Goal: Task Accomplishment & Management: Complete application form

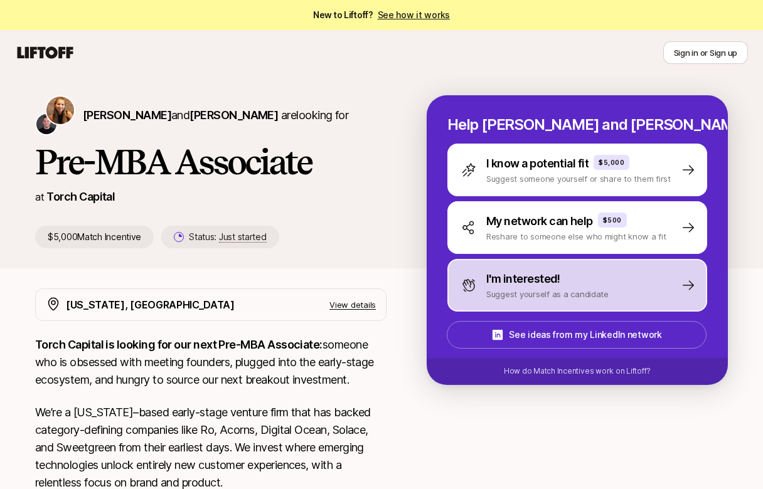
click at [509, 289] on p "Suggest yourself as a candidate" at bounding box center [547, 294] width 122 height 13
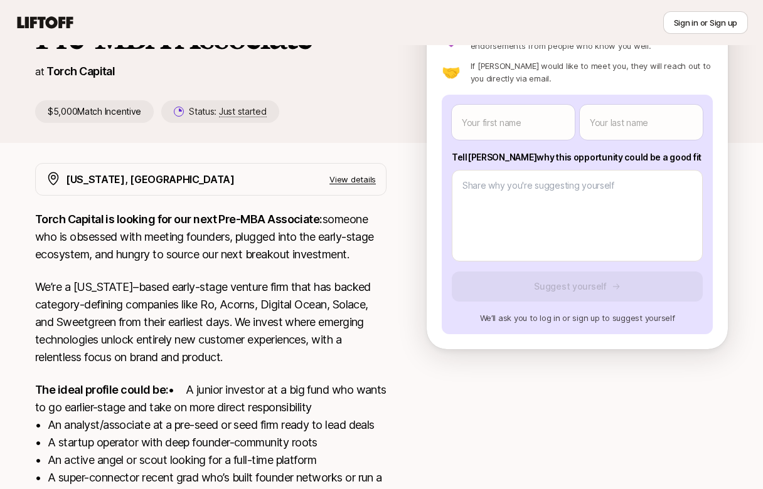
scroll to position [63, 0]
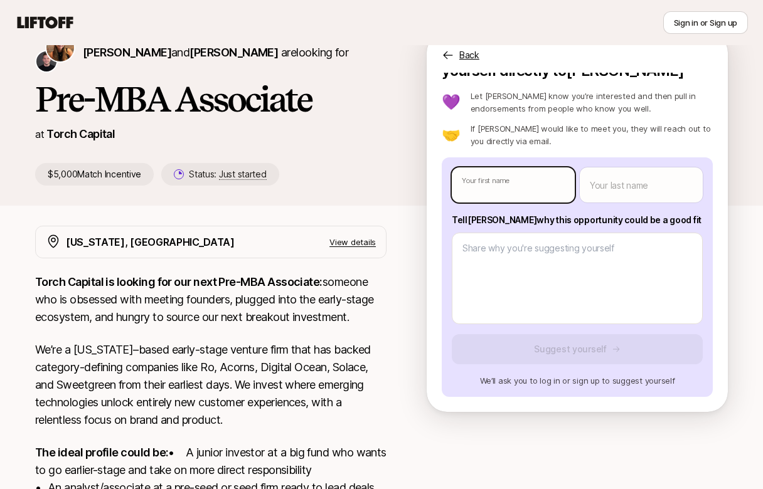
type textarea "x"
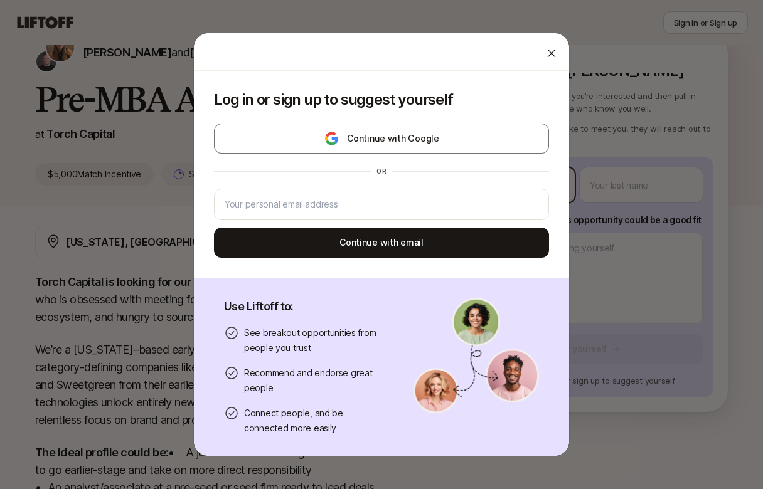
click at [523, 192] on body "New to Liftoff? See how it works Sign in or Sign up Sign in or Sign up [PERSON_…" at bounding box center [381, 181] width 763 height 489
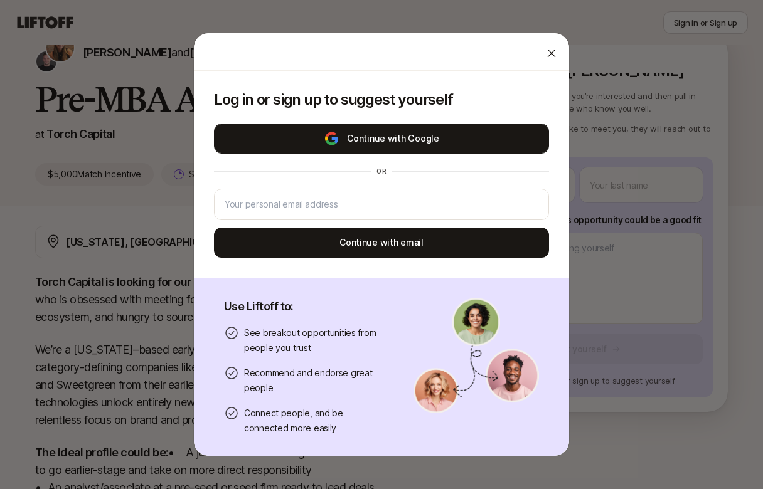
click at [495, 138] on button "Continue with Google" at bounding box center [381, 139] width 335 height 30
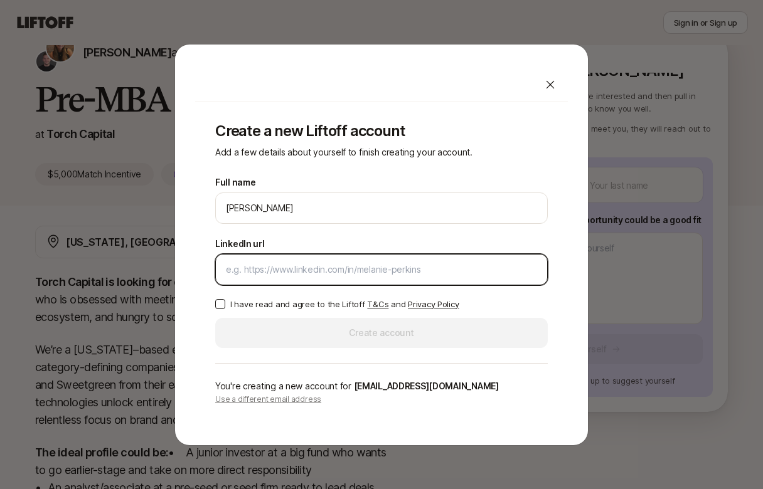
paste input "[DOMAIN_NAME][URL]"
type input "[DOMAIN_NAME][URL]"
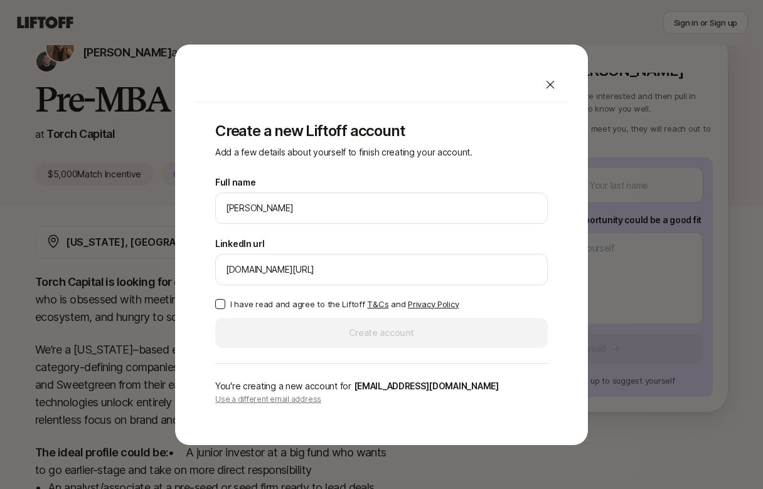
click at [221, 302] on button "I have read and agree to the Liftoff T&Cs and Privacy Policy" at bounding box center [220, 304] width 10 height 10
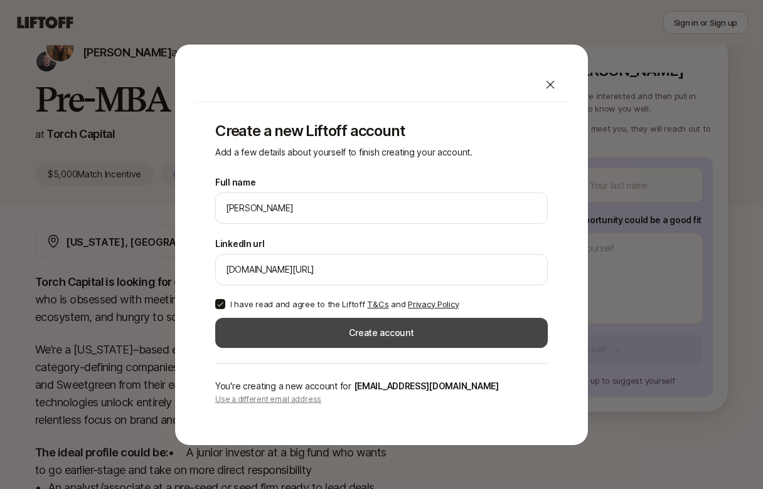
click at [263, 333] on button "Create account" at bounding box center [381, 333] width 333 height 30
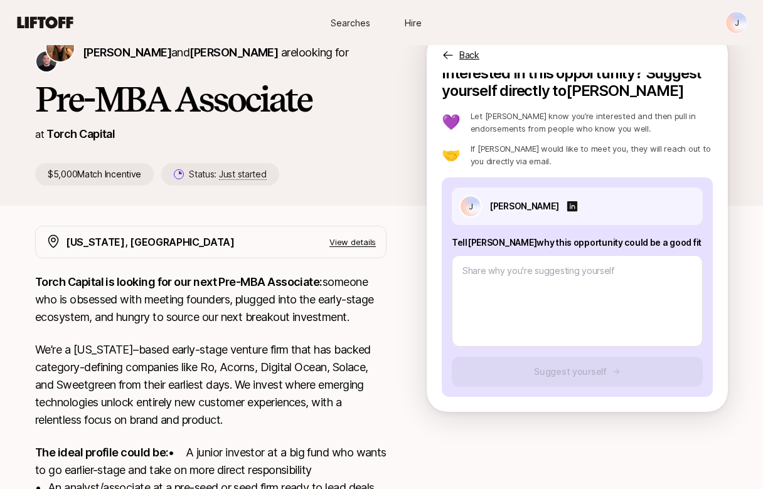
scroll to position [63, 0]
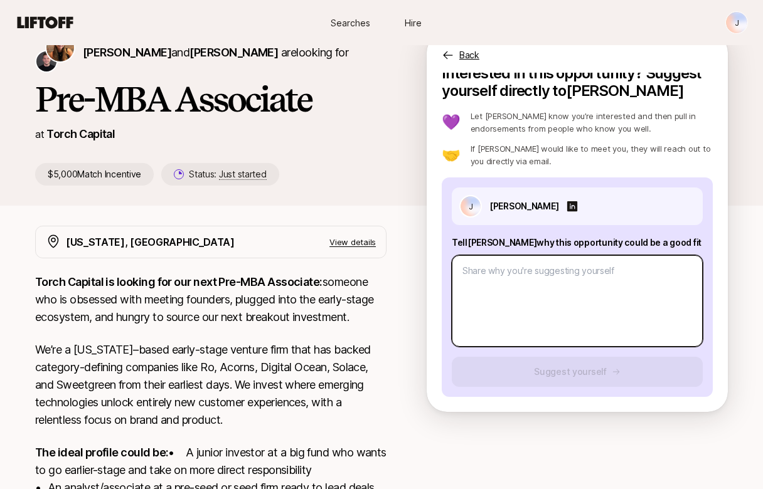
click at [501, 291] on textarea at bounding box center [577, 301] width 251 height 92
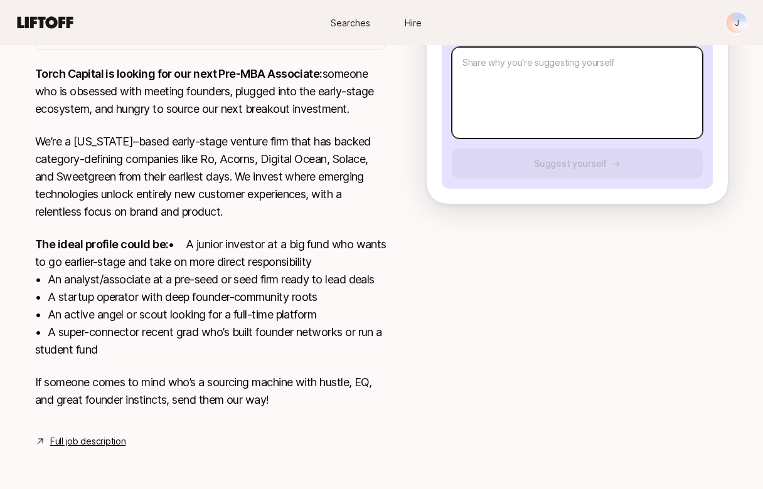
scroll to position [0, 0]
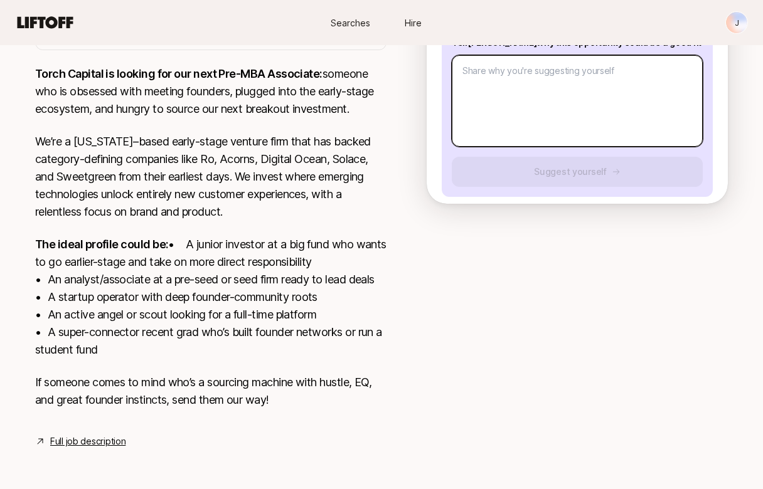
paste textarea "Lorem I dol si ametconse, A eli seddoeiusm te incidid utlabor etdolor M aliqua …"
type textarea "x"
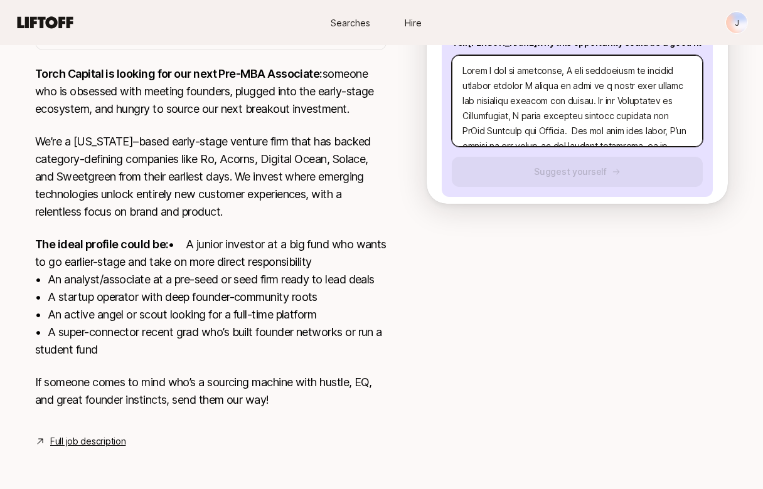
scroll to position [271, 0]
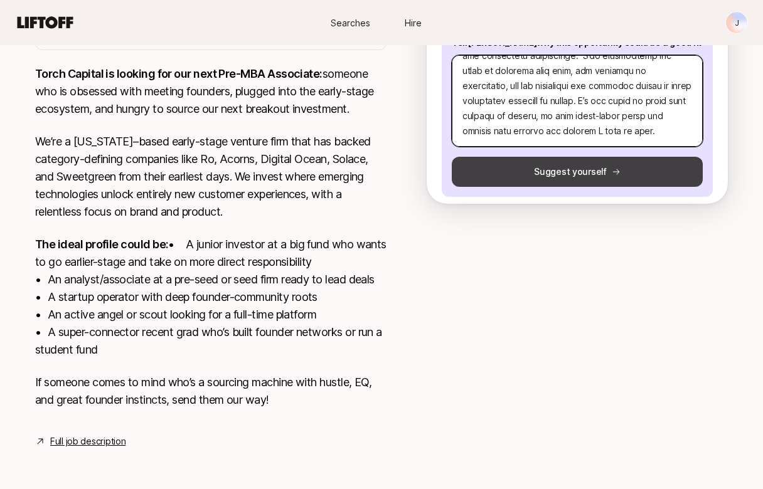
type textarea "Lorem I dol si ametconse, A eli seddoeiusm te incidid utlabor etdolor M aliqua …"
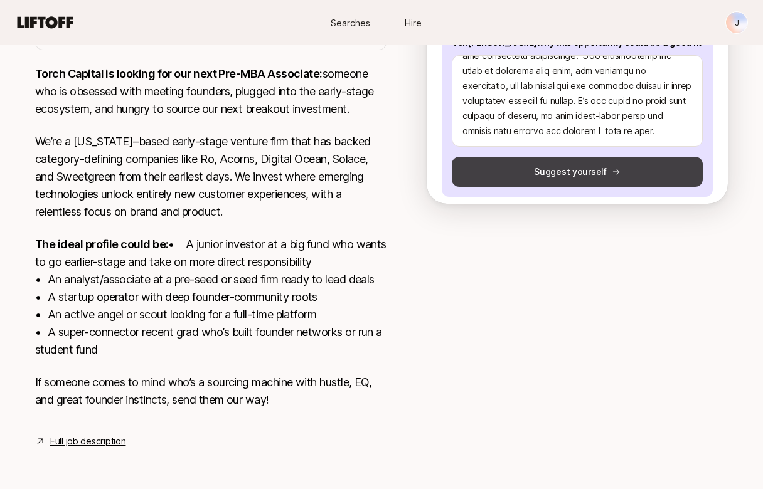
click at [627, 157] on button "Suggest yourself" at bounding box center [577, 172] width 251 height 30
type textarea "x"
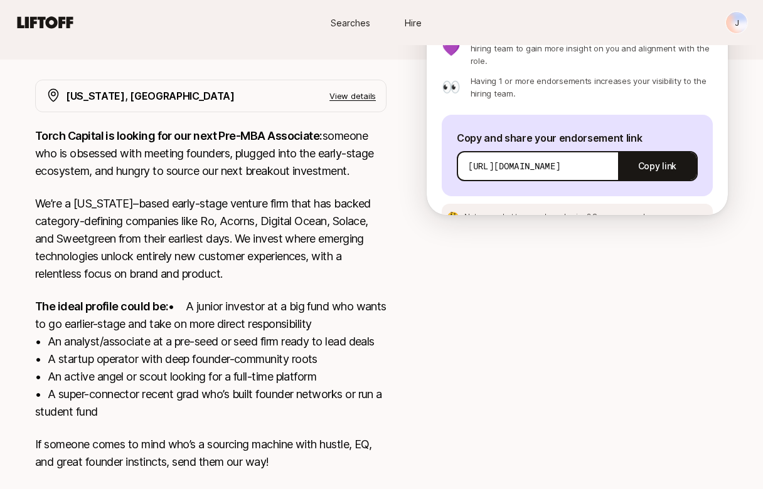
scroll to position [150, 0]
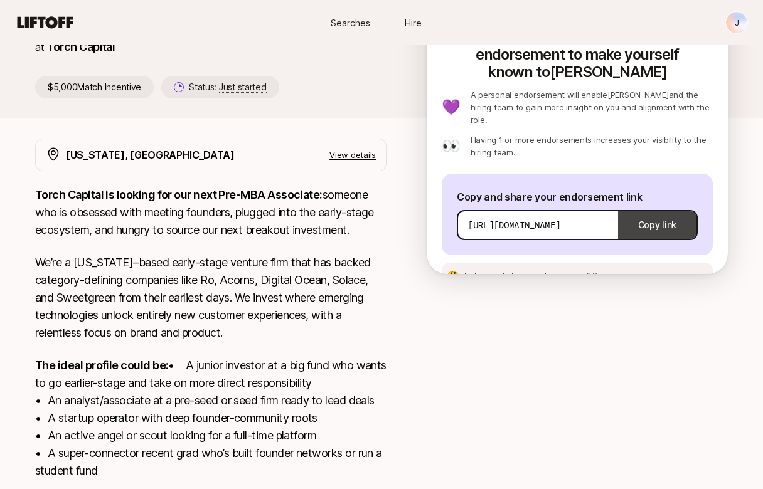
click at [646, 208] on button "Copy link" at bounding box center [657, 225] width 78 height 35
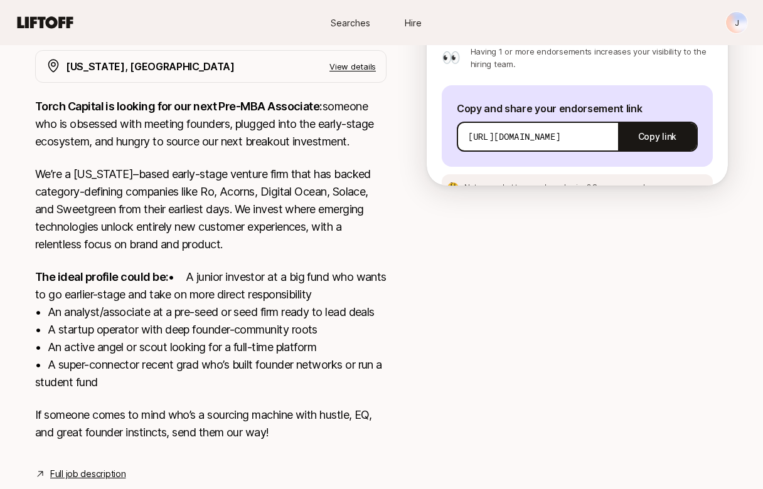
scroll to position [289, 0]
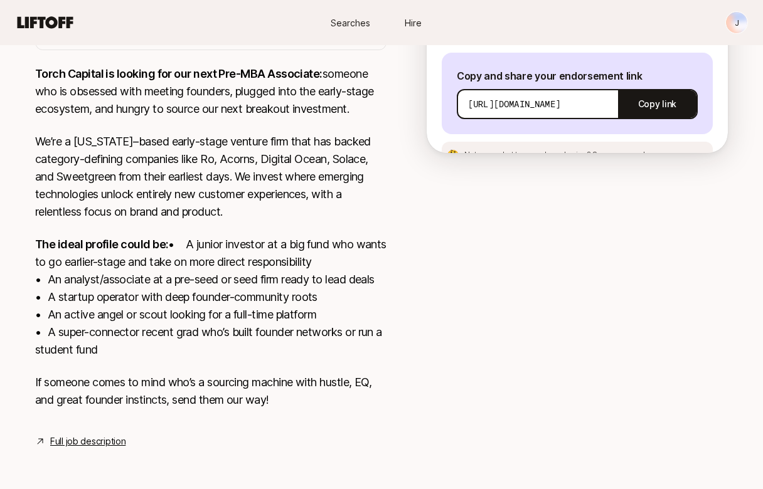
click at [101, 444] on link "Full job description" at bounding box center [87, 441] width 75 height 15
click at [104, 440] on link "Full job description" at bounding box center [87, 441] width 75 height 15
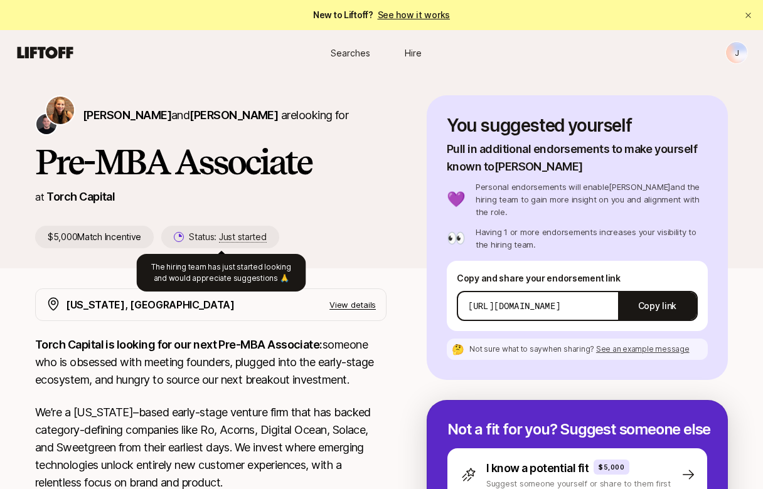
click at [240, 237] on span "Just started" at bounding box center [243, 237] width 48 height 11
